Goal: Find specific page/section: Find specific page/section

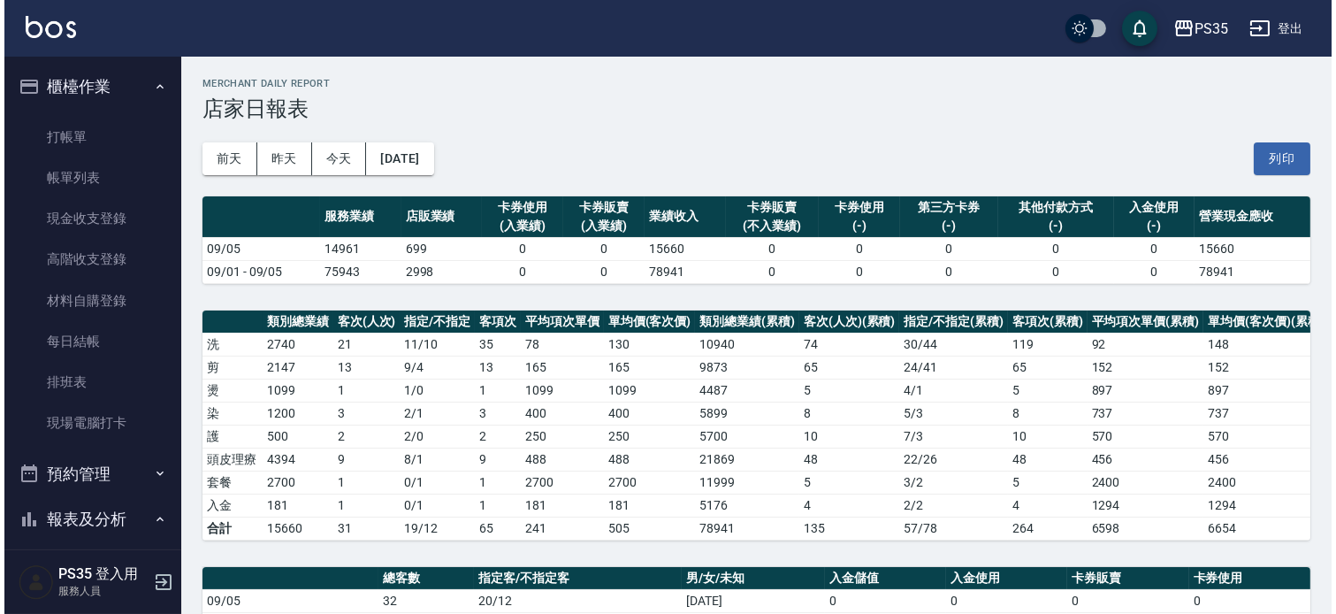
scroll to position [452, 0]
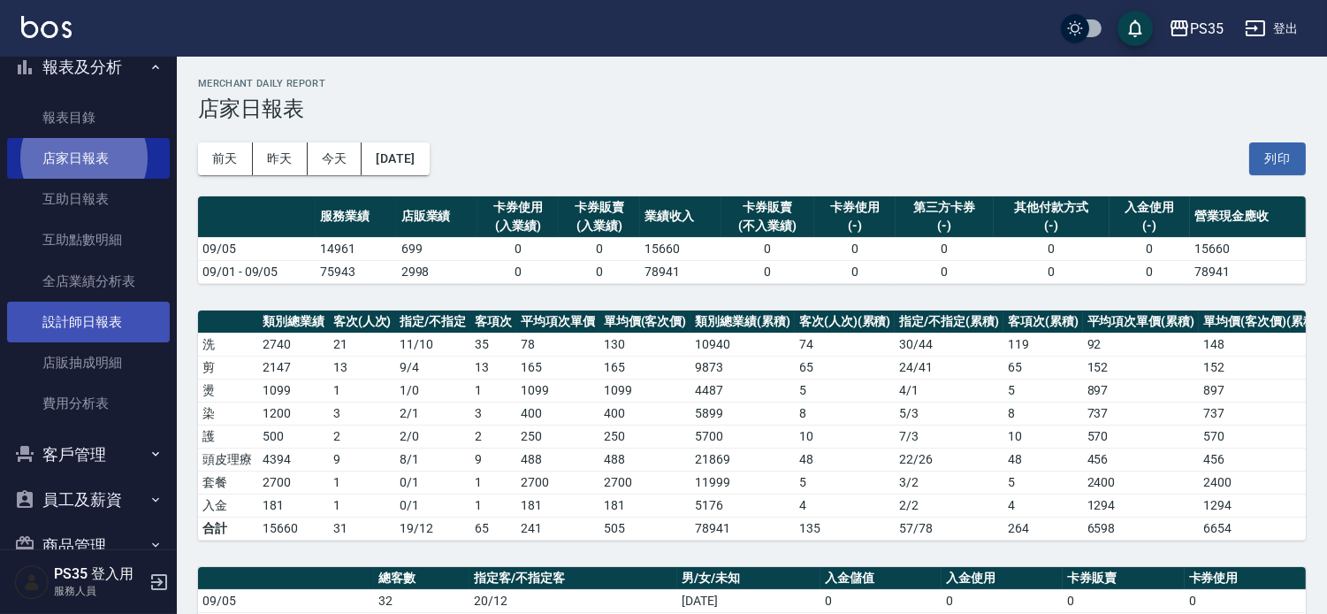
click at [78, 327] on link "設計師日報表" at bounding box center [88, 322] width 163 height 41
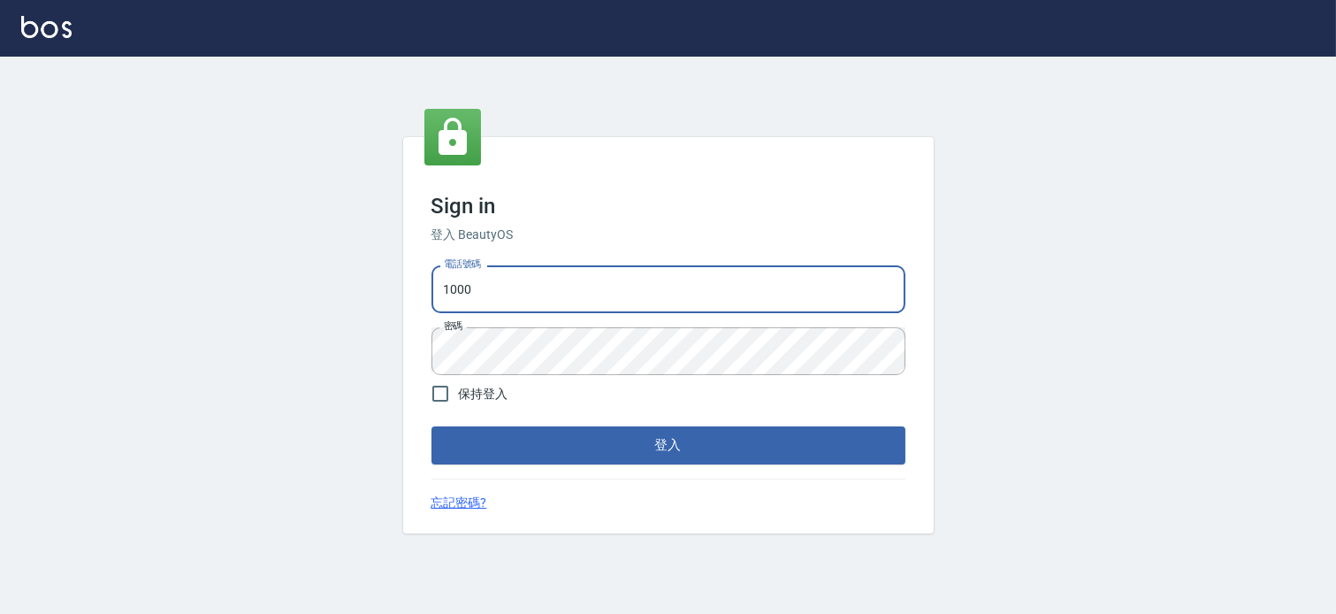
click at [660, 295] on input "1000" at bounding box center [669, 289] width 474 height 48
type input "037465197"
click at [725, 448] on button "登入" at bounding box center [669, 444] width 474 height 37
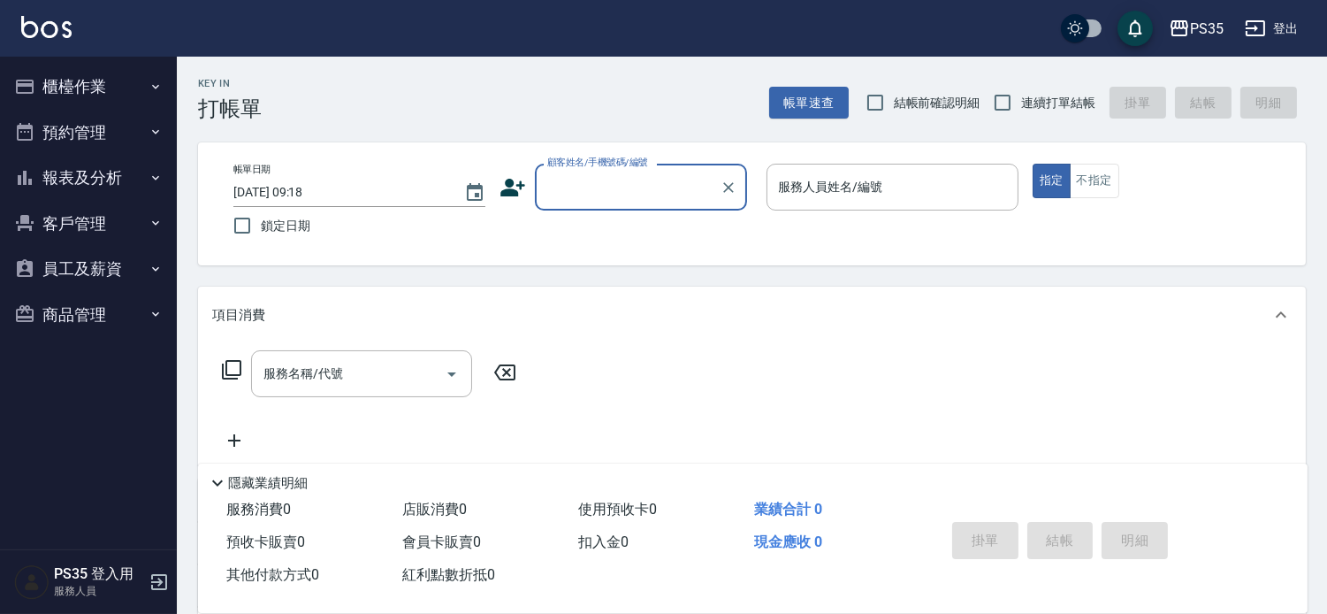
click at [130, 170] on button "報表及分析" at bounding box center [88, 178] width 163 height 46
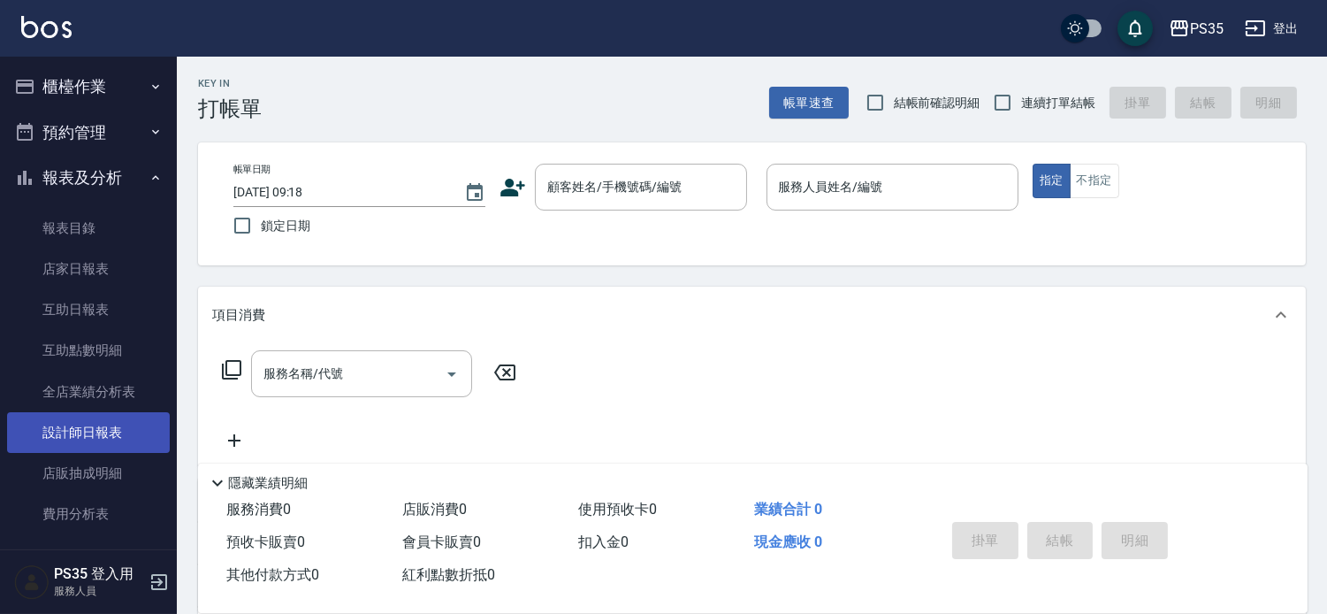
click at [101, 431] on link "設計師日報表" at bounding box center [88, 432] width 163 height 41
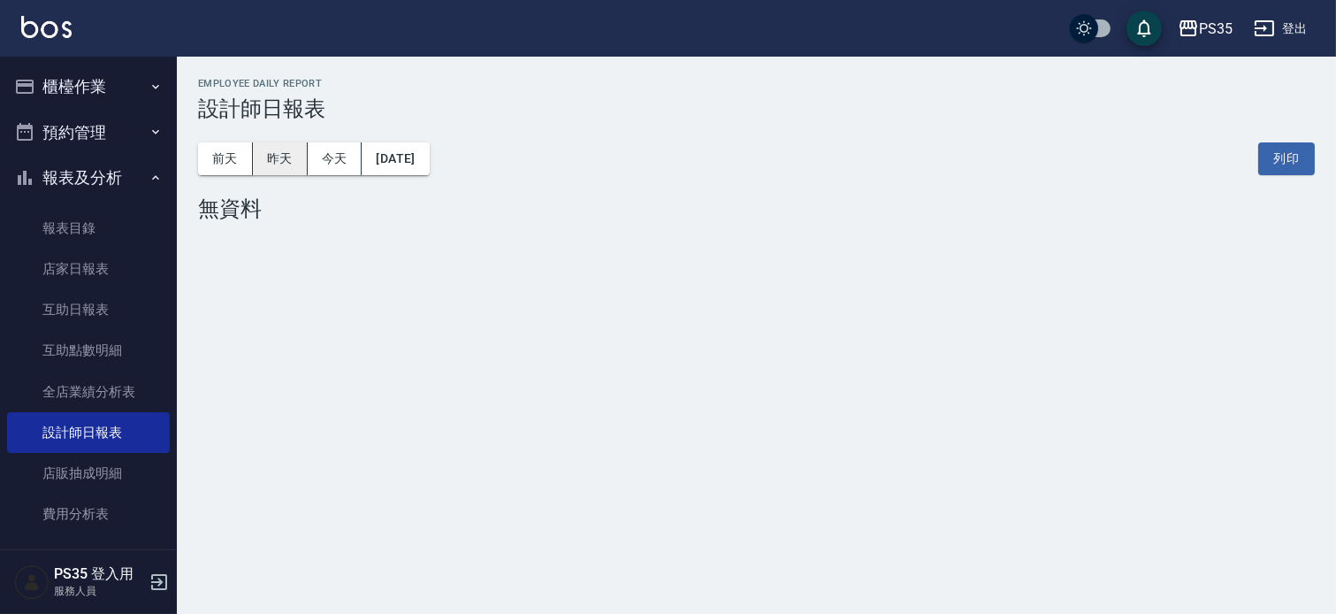
click at [286, 166] on button "昨天" at bounding box center [280, 158] width 55 height 33
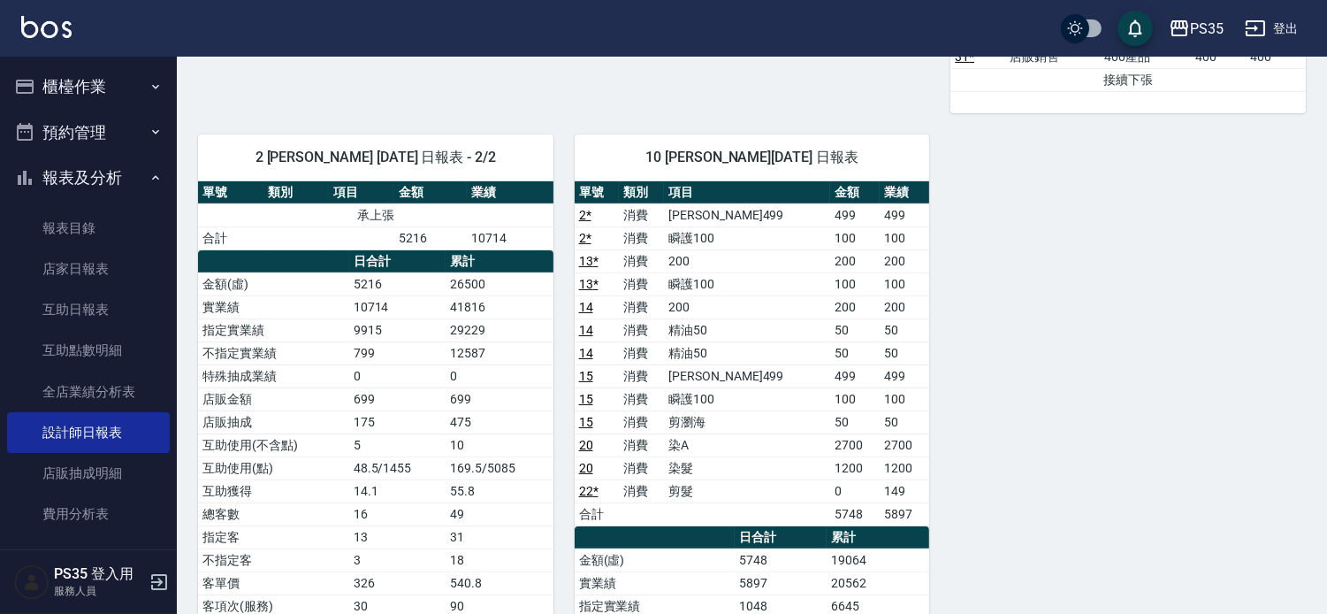
scroll to position [982, 0]
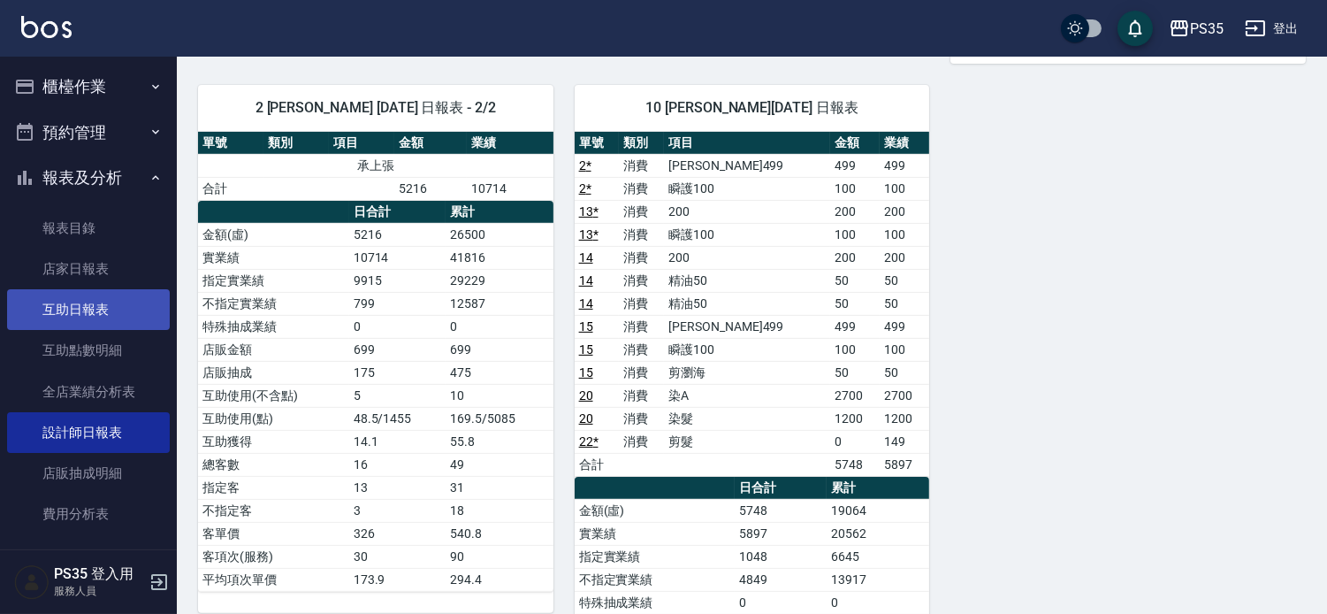
click at [104, 312] on link "互助日報表" at bounding box center [88, 309] width 163 height 41
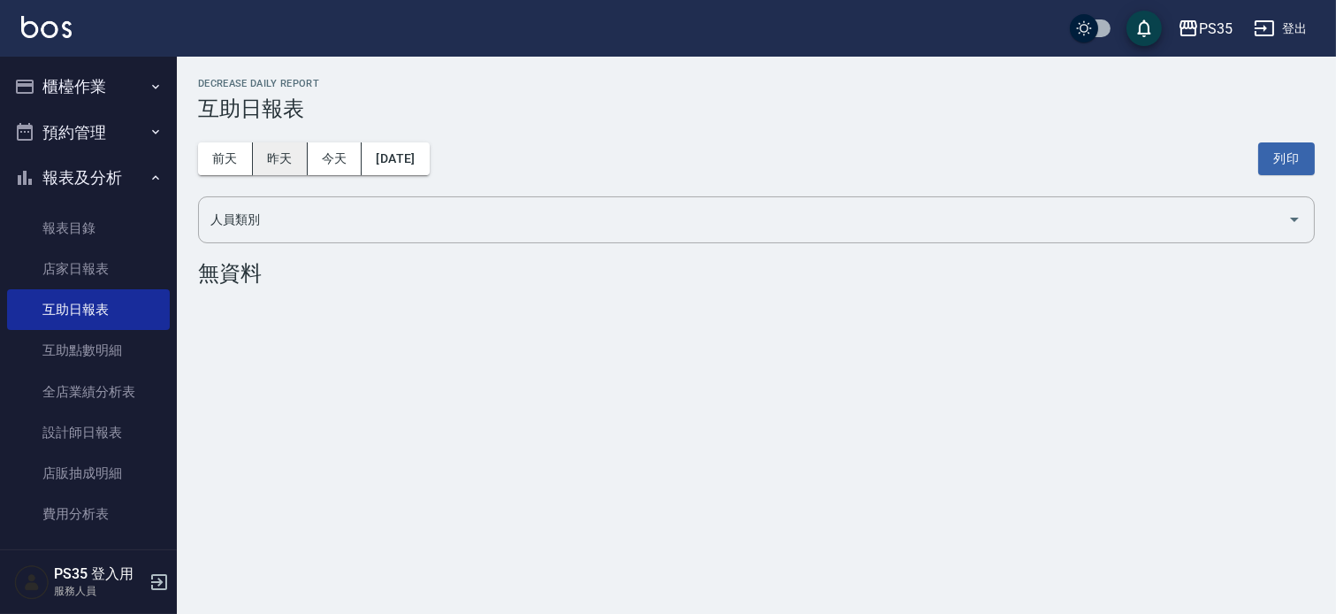
click at [290, 159] on button "昨天" at bounding box center [280, 158] width 55 height 33
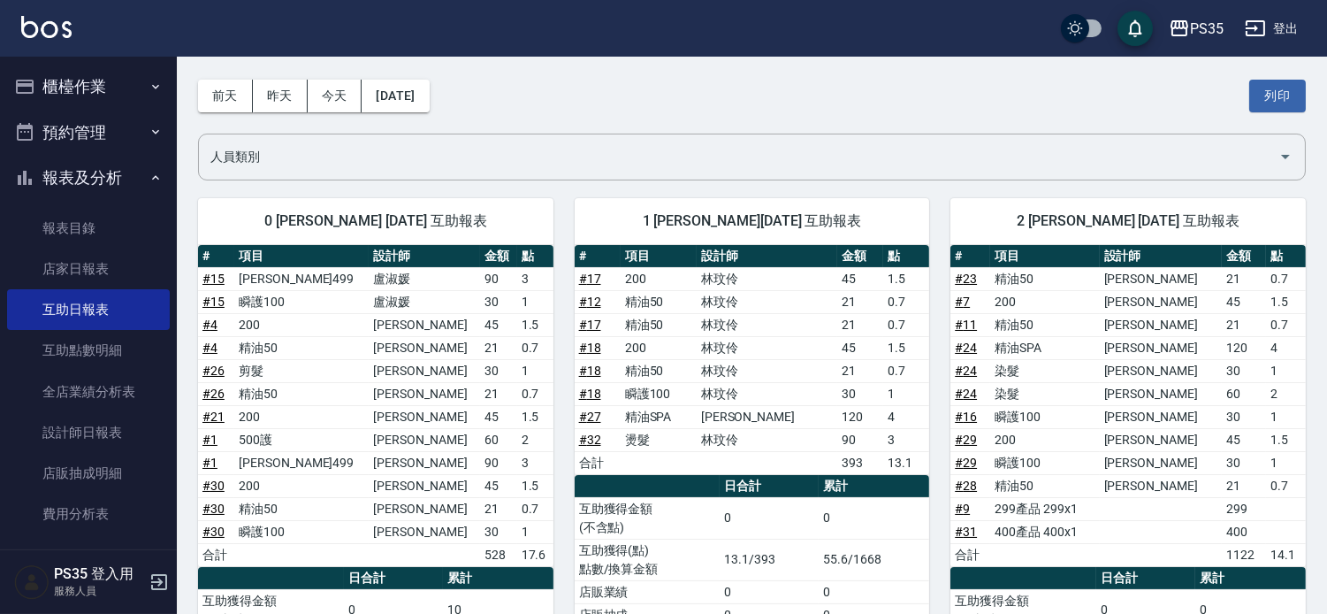
scroll to position [98, 0]
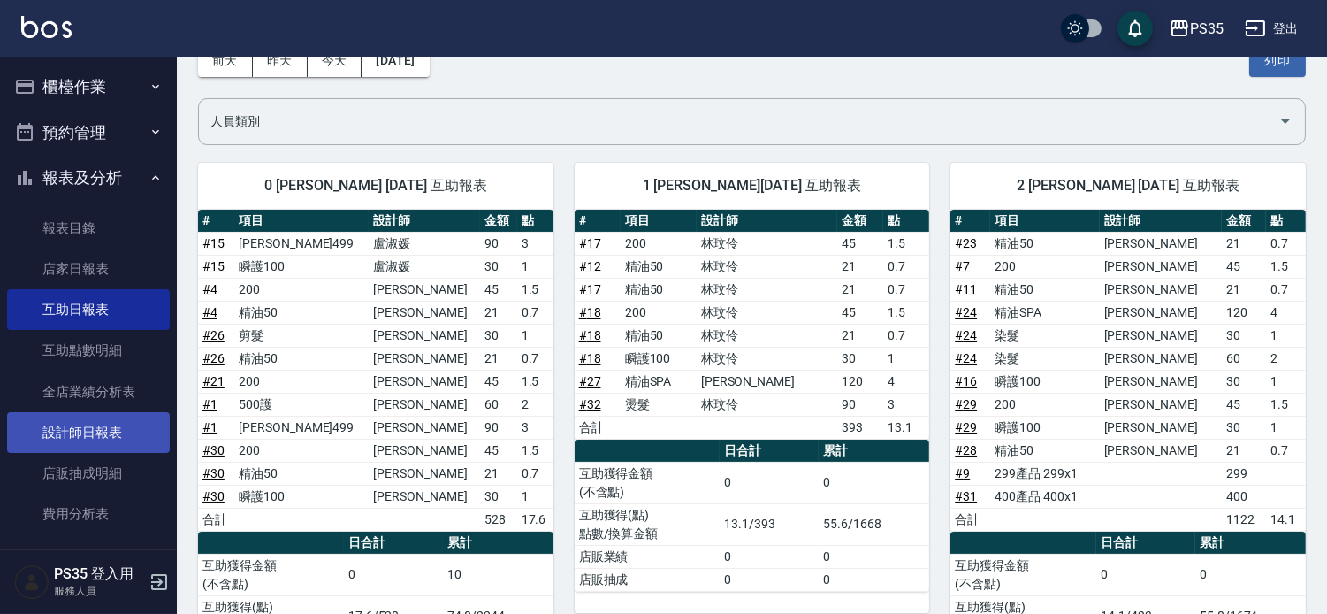
click at [126, 432] on link "設計師日報表" at bounding box center [88, 432] width 163 height 41
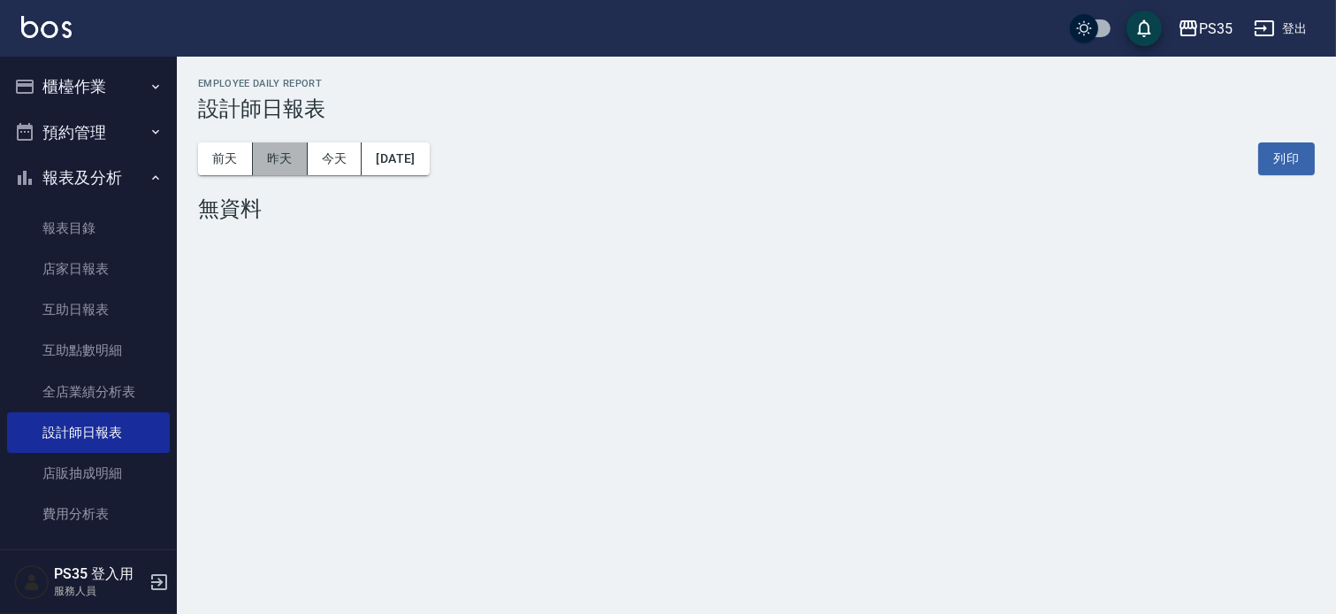
click at [287, 173] on button "昨天" at bounding box center [280, 158] width 55 height 33
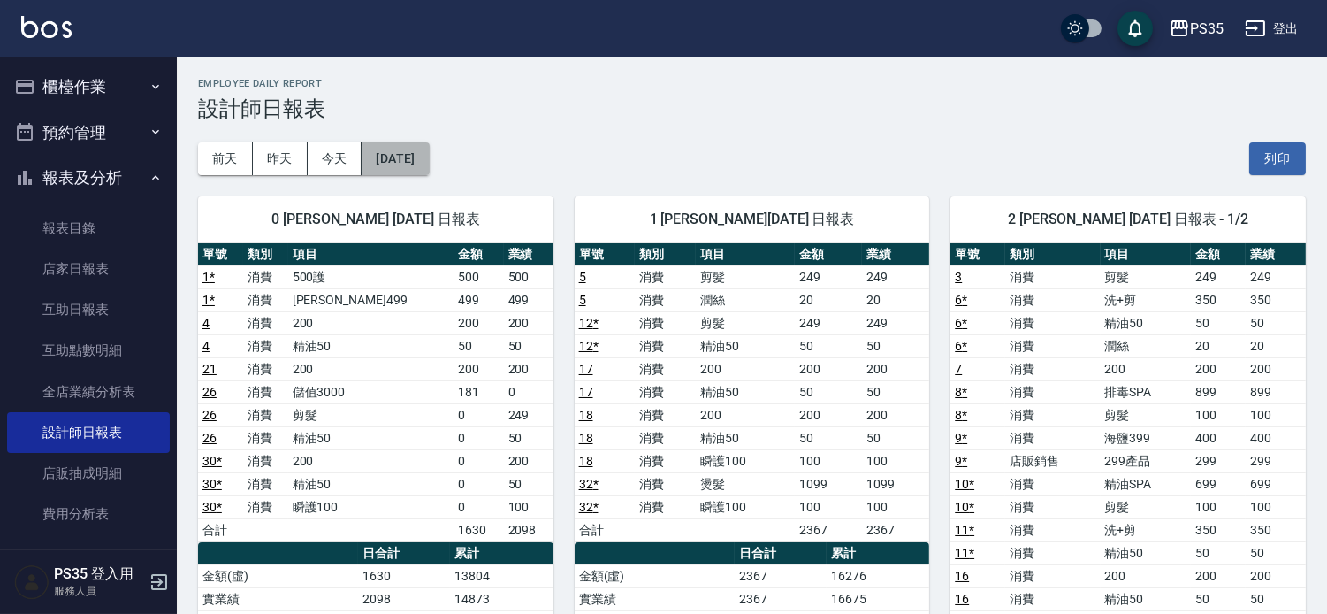
click at [401, 147] on button "[DATE]" at bounding box center [395, 158] width 67 height 33
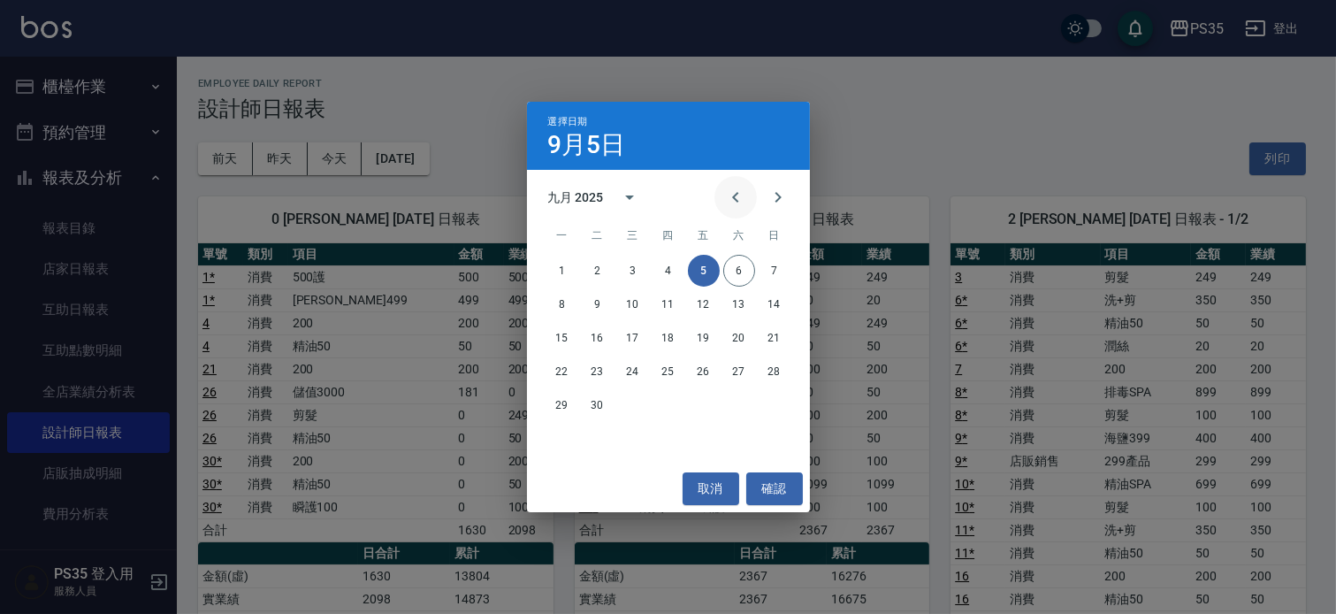
click at [737, 212] on button "Previous month" at bounding box center [736, 197] width 42 height 42
click at [599, 310] on button "5" at bounding box center [598, 304] width 32 height 32
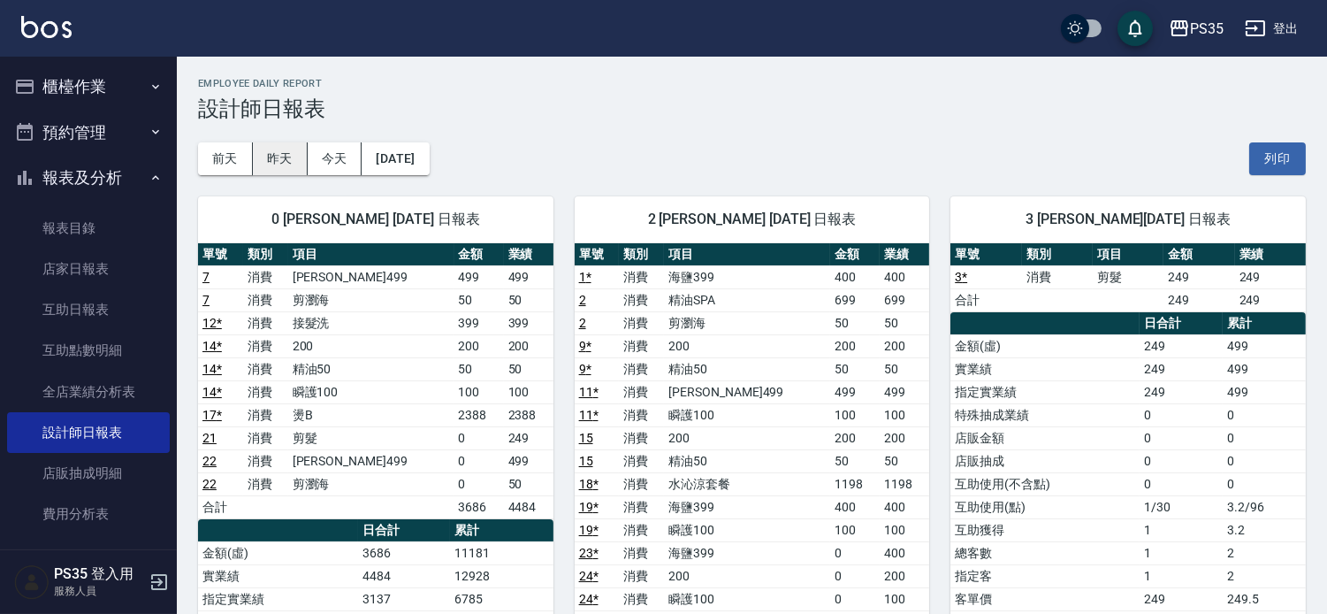
click at [266, 162] on button "昨天" at bounding box center [280, 158] width 55 height 33
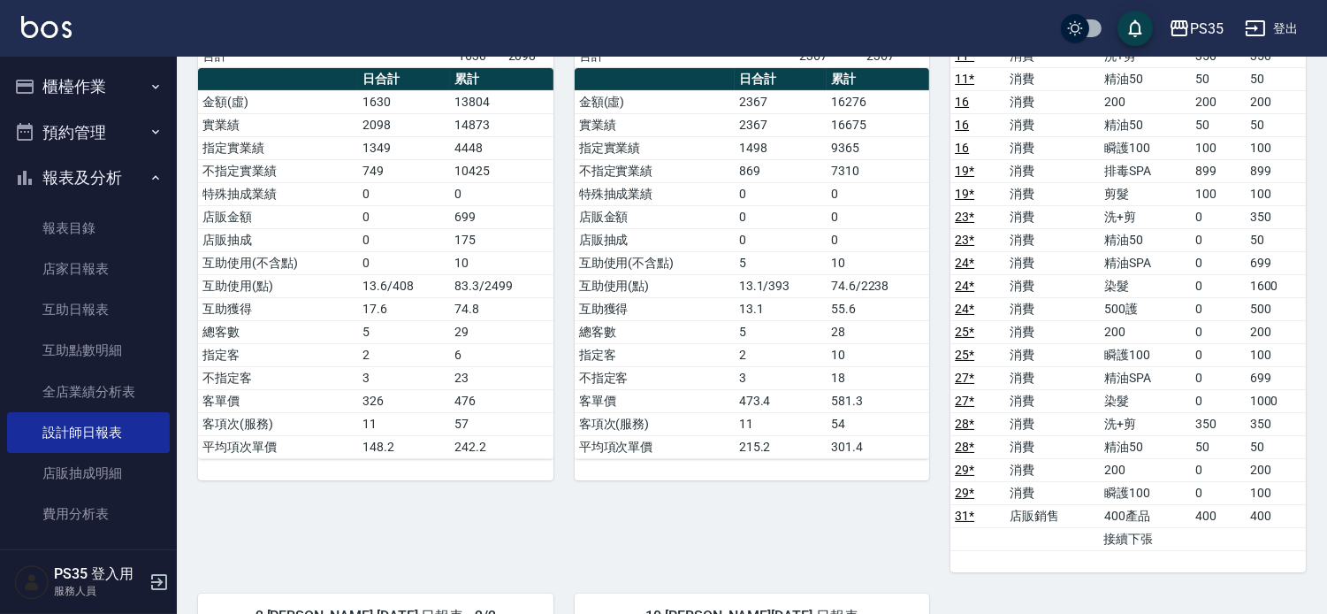
scroll to position [589, 0]
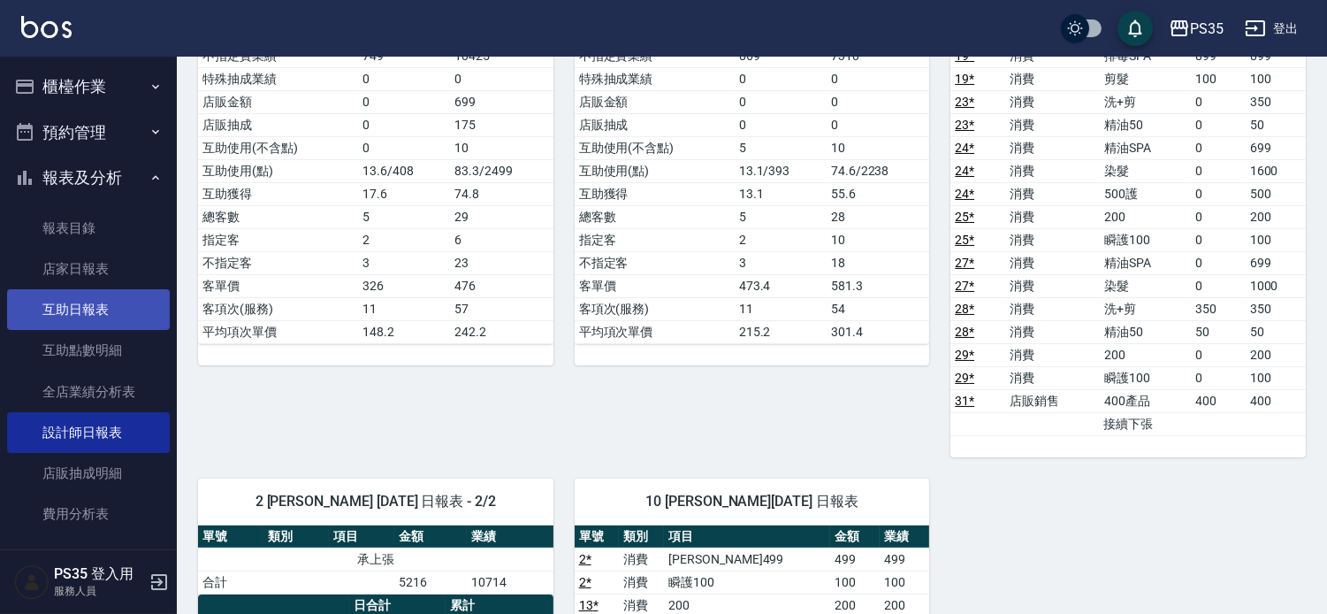
click at [83, 319] on link "互助日報表" at bounding box center [88, 309] width 163 height 41
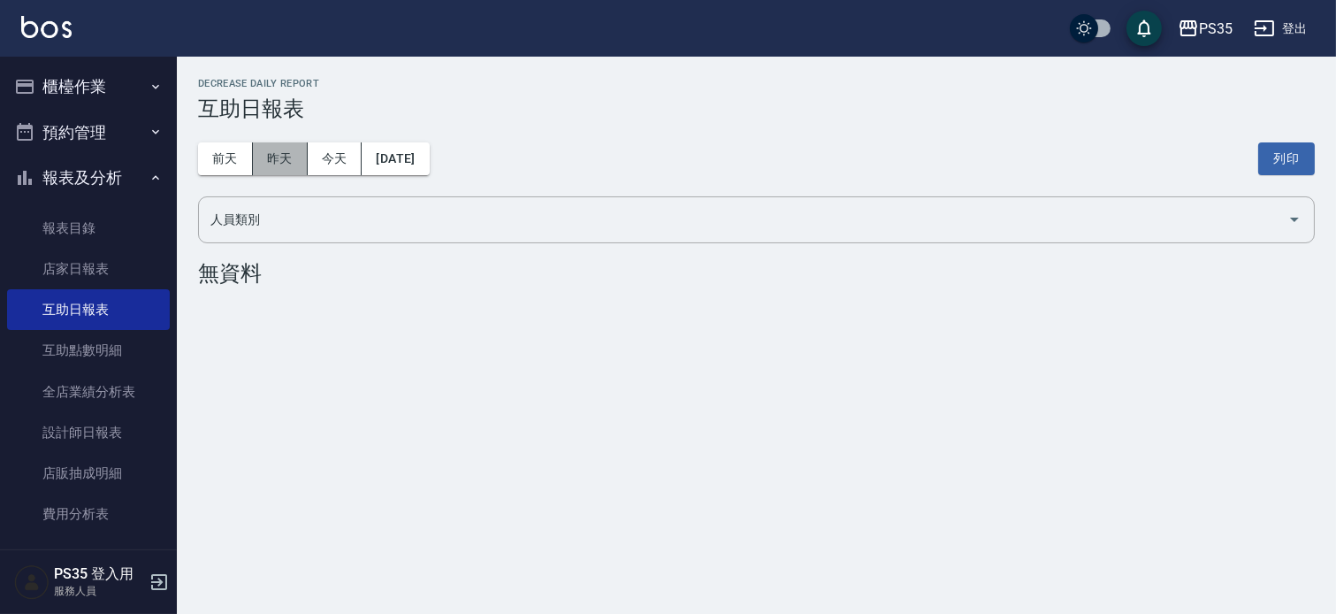
click at [295, 153] on button "昨天" at bounding box center [280, 158] width 55 height 33
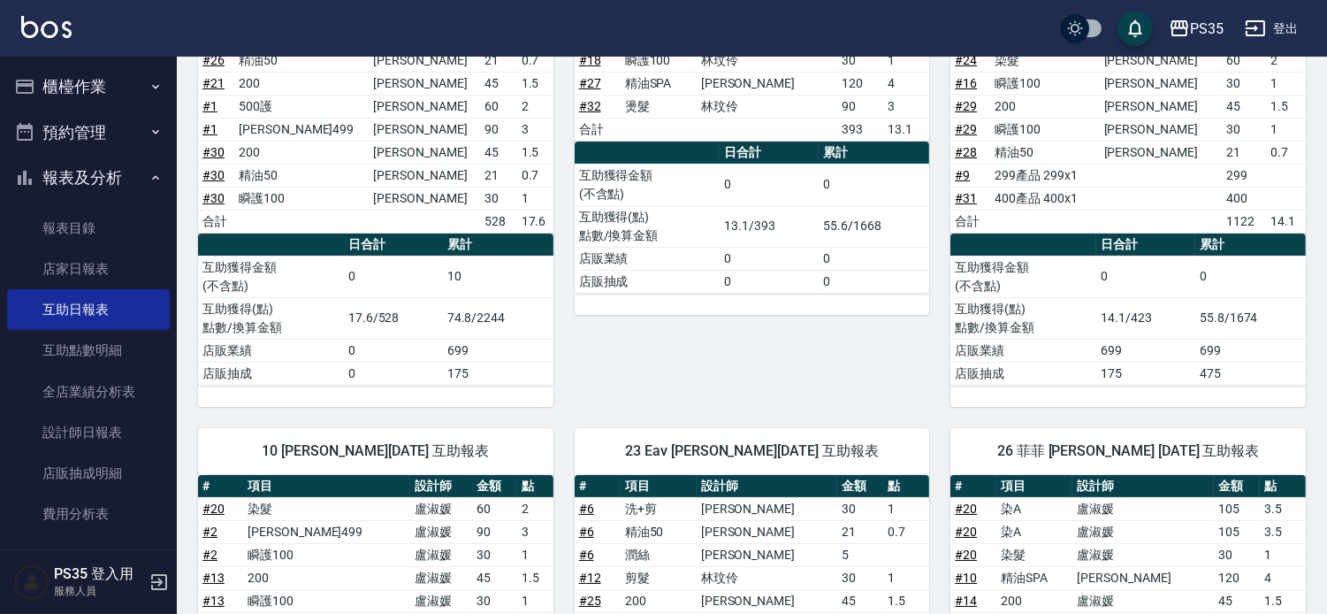
scroll to position [393, 0]
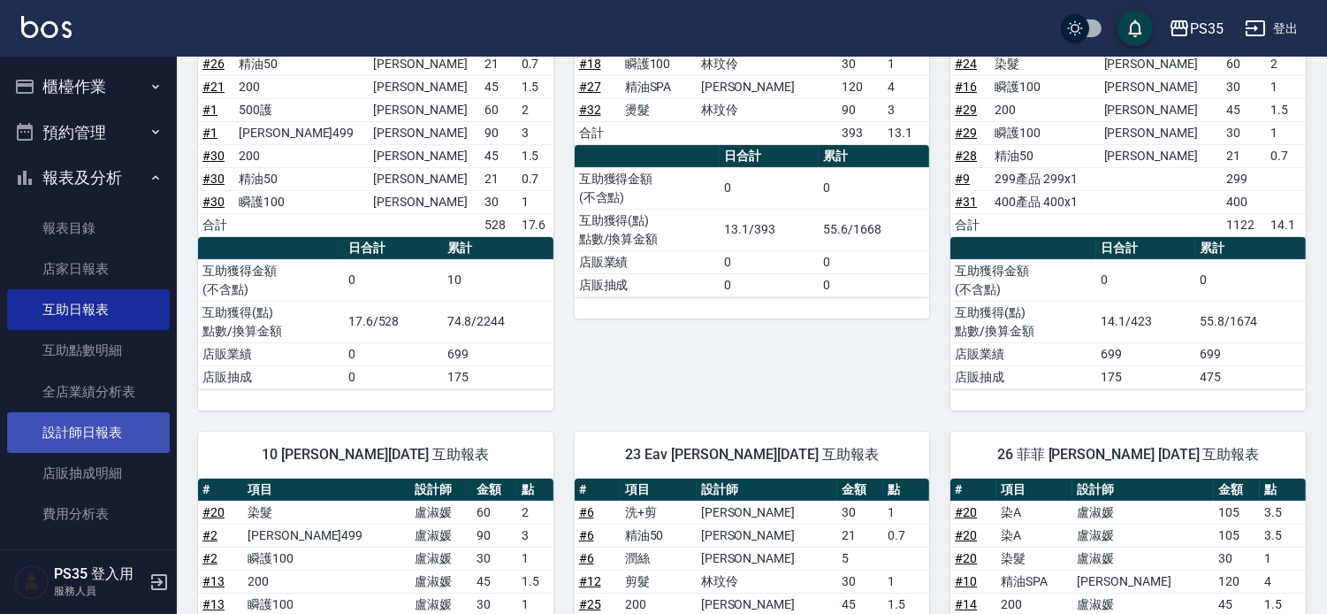
click at [131, 439] on link "設計師日報表" at bounding box center [88, 432] width 163 height 41
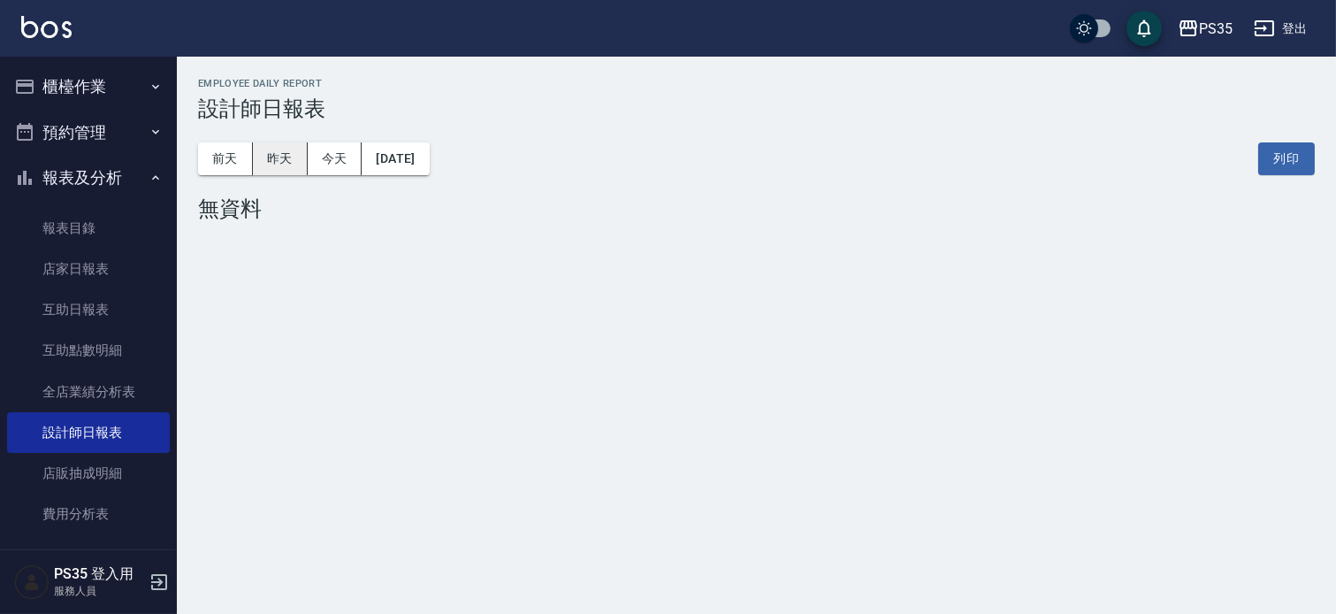
click at [293, 155] on button "昨天" at bounding box center [280, 158] width 55 height 33
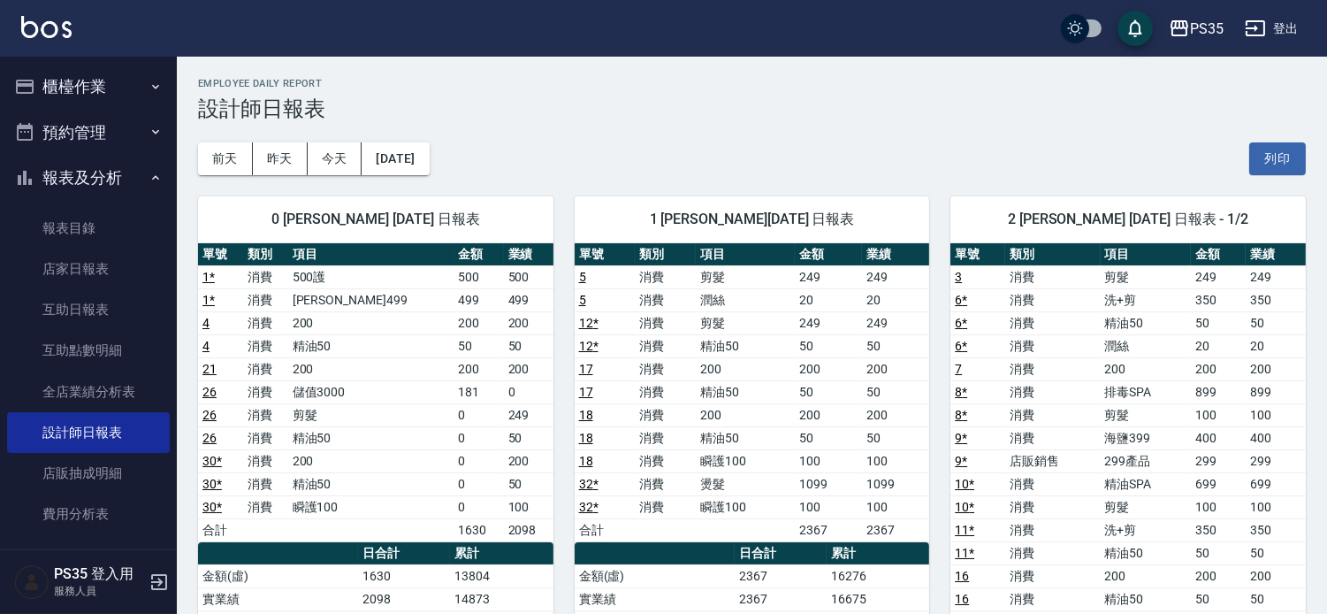
click at [1018, 524] on td "消費" at bounding box center [1052, 529] width 95 height 23
